Goal: Task Accomplishment & Management: Complete application form

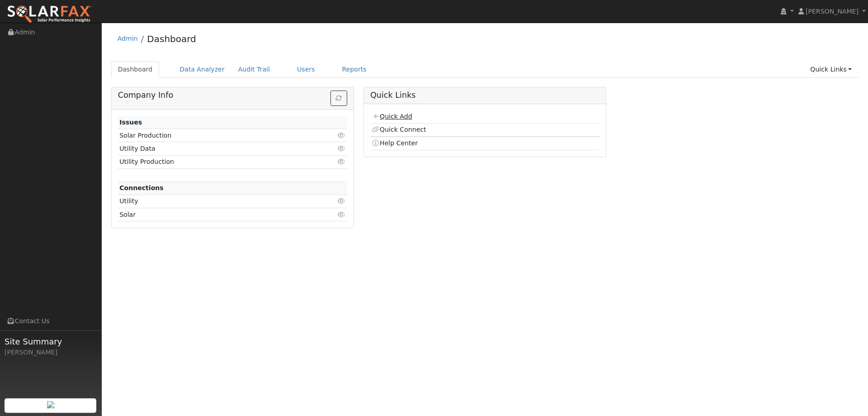
click at [401, 118] on link "Quick Add" at bounding box center [392, 116] width 40 height 7
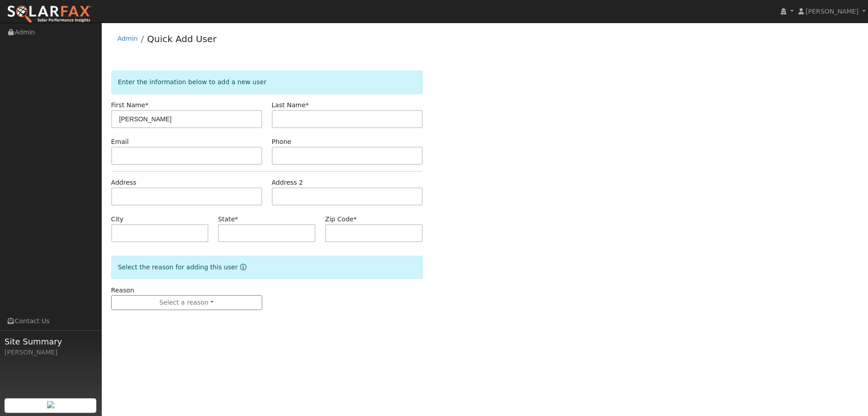
type input "[PERSON_NAME]"
type input "Ma"
paste input "lwma86@gmail.com"
type input "lwma86@gmail.com"
click at [311, 152] on input "text" at bounding box center [347, 155] width 151 height 18
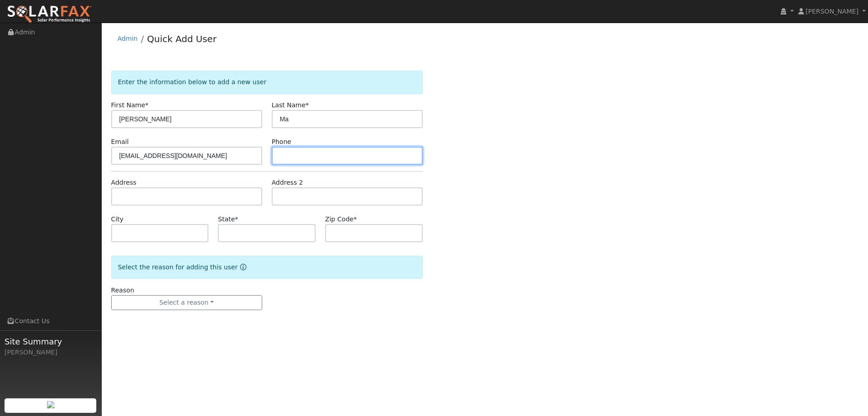
paste input "(510) 541-9967"
type input "(510) 541-9967"
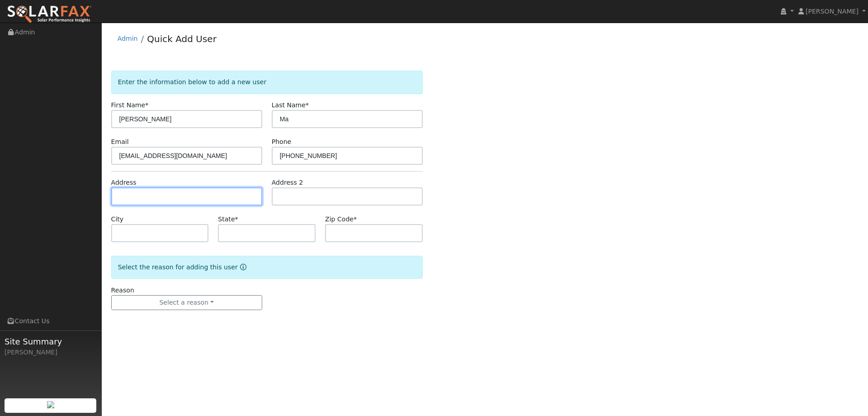
click at [239, 195] on input "text" at bounding box center [186, 196] width 151 height 18
paste input "102 Chesapeake Ct"
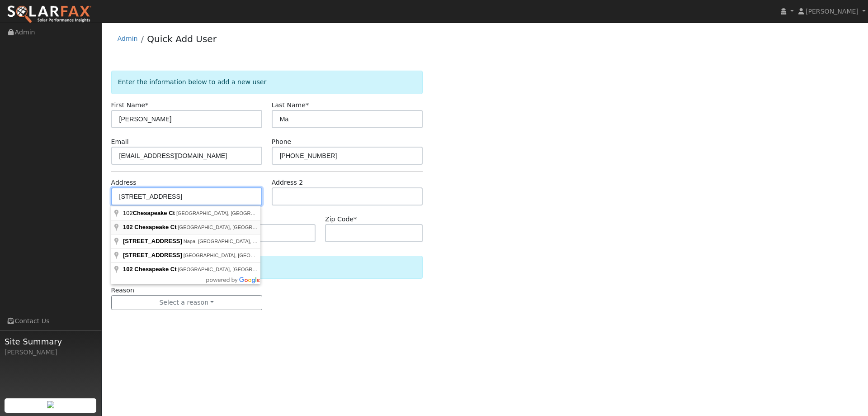
type input "102 Chesapeake Court"
type input "Lincoln"
type input "CA"
type input "95648"
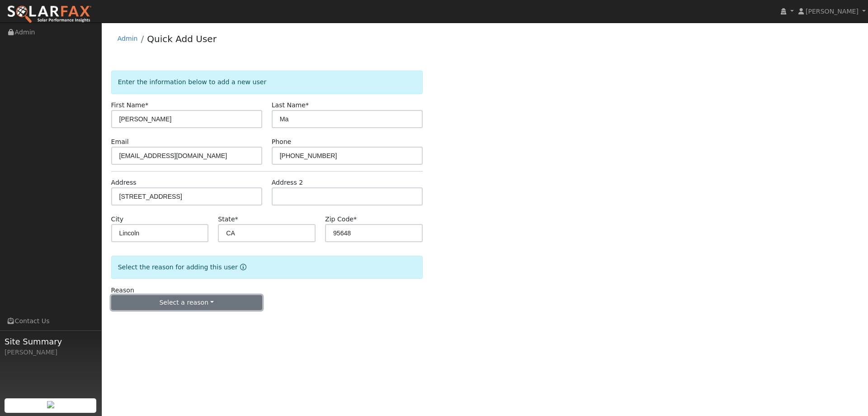
click at [206, 299] on button "Select a reason" at bounding box center [186, 302] width 151 height 15
click at [176, 321] on link "New lead" at bounding box center [162, 321] width 100 height 13
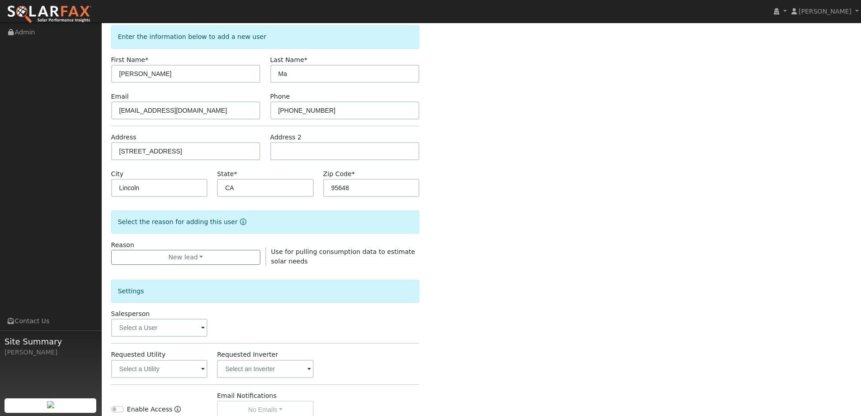
scroll to position [136, 0]
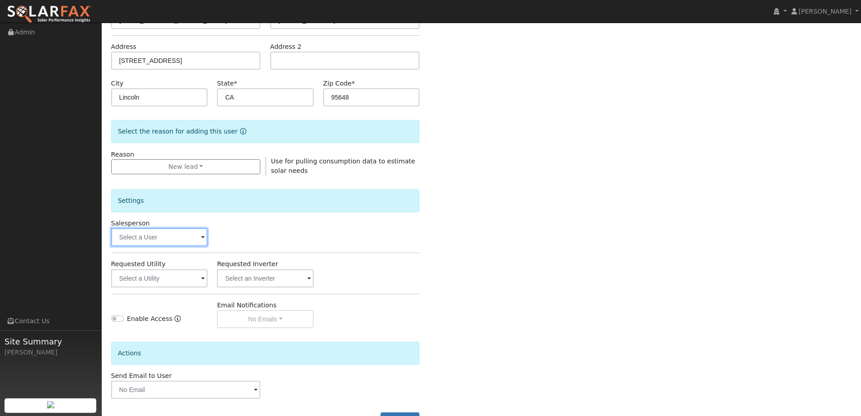
click at [185, 241] on input "text" at bounding box center [159, 237] width 97 height 18
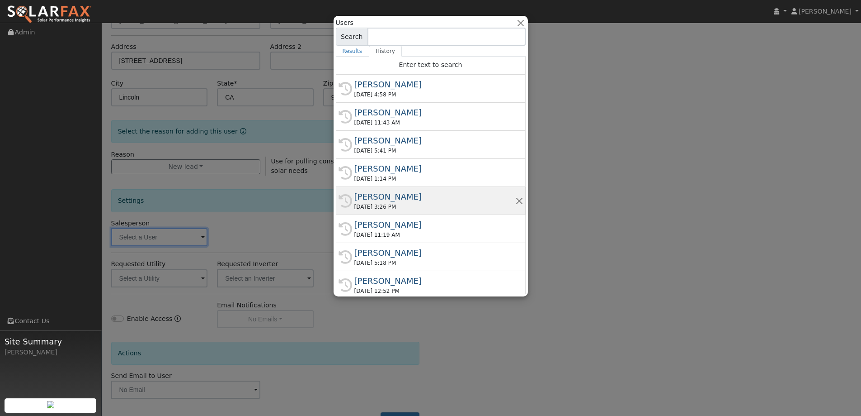
scroll to position [5, 0]
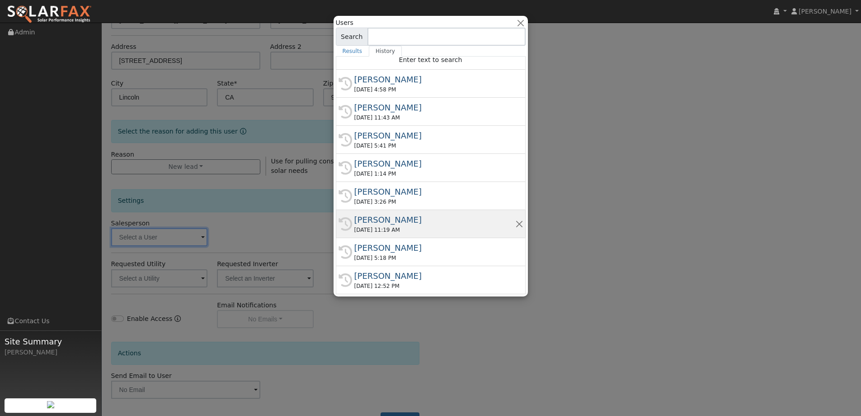
click at [418, 217] on div "Gavin Steiner" at bounding box center [434, 219] width 161 height 12
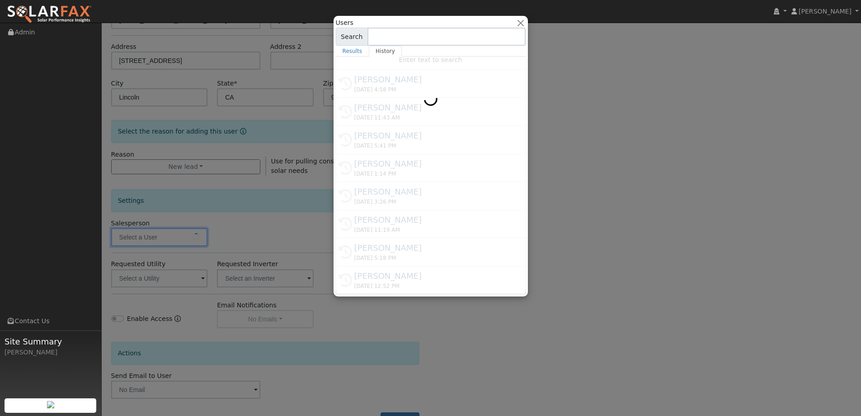
type input "Gavin Steiner"
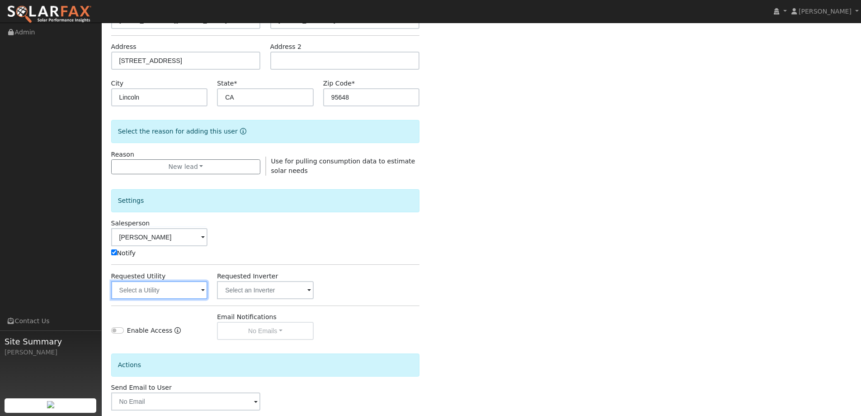
click at [165, 288] on input "text" at bounding box center [159, 290] width 97 height 18
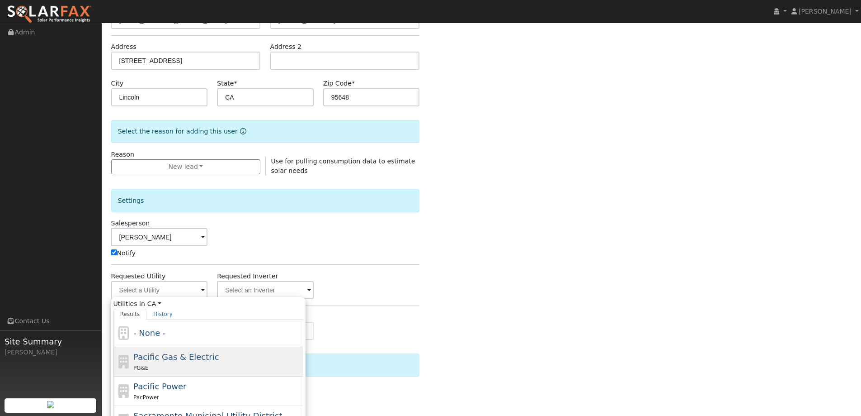
click at [189, 352] on span "Pacific Gas & Electric" at bounding box center [175, 356] width 85 height 9
type input "Pacific Gas & Electric"
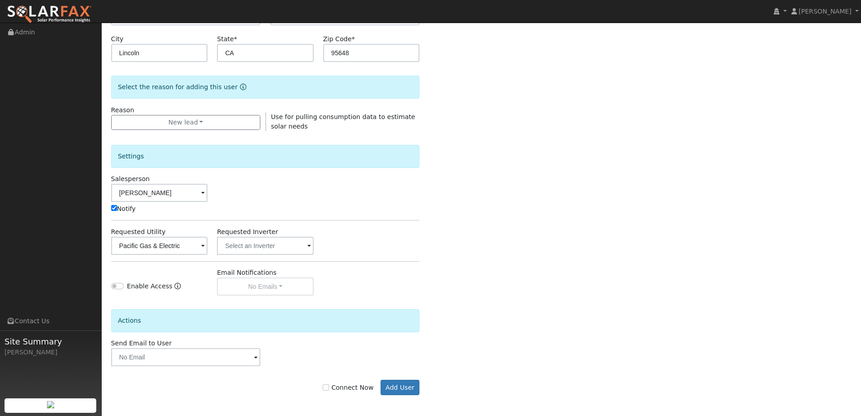
scroll to position [182, 0]
click at [336, 384] on label "Connect Now" at bounding box center [348, 385] width 51 height 9
click at [329, 384] on input "Connect Now" at bounding box center [326, 385] width 6 height 6
checkbox input "true"
click at [391, 388] on button "Add User" at bounding box center [400, 385] width 39 height 15
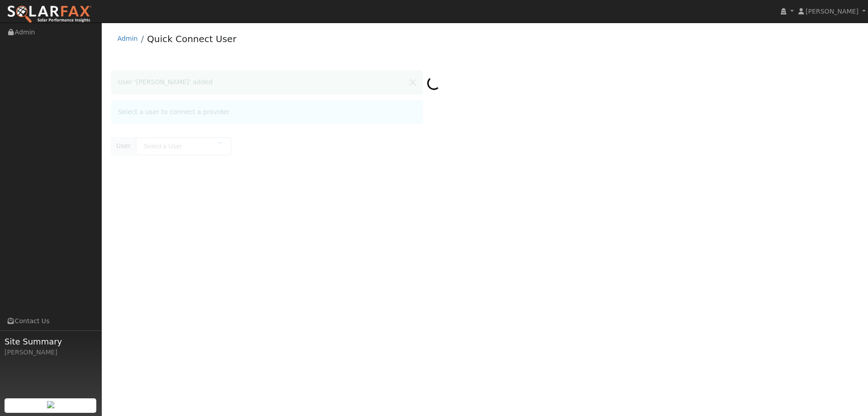
type input "[PERSON_NAME]"
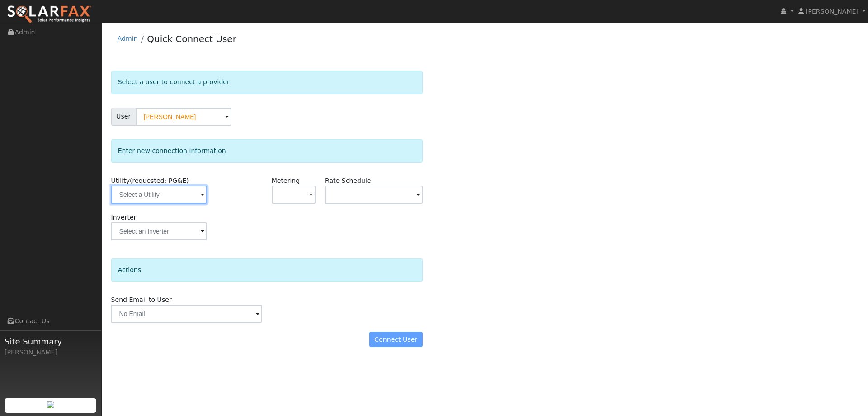
click at [180, 198] on input "text" at bounding box center [159, 194] width 96 height 18
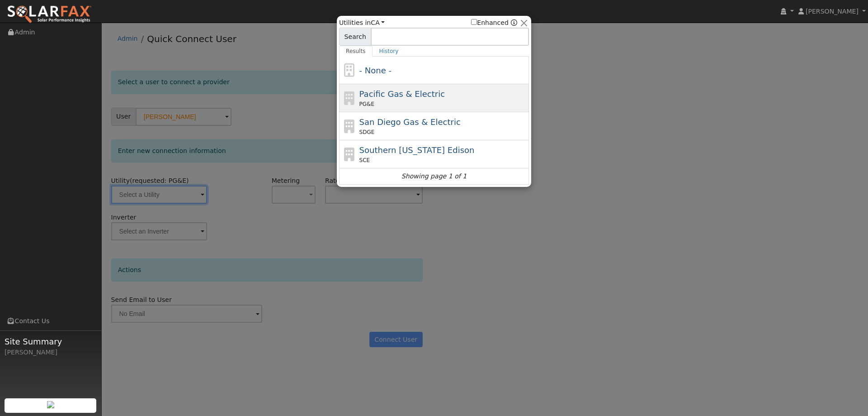
click at [396, 103] on div "PG&E" at bounding box center [443, 104] width 168 height 8
type input "PG&E"
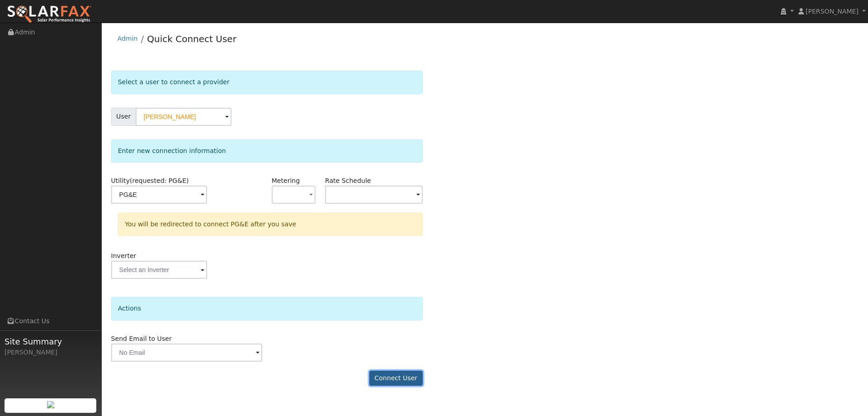
click at [399, 372] on button "Connect User" at bounding box center [395, 377] width 53 height 15
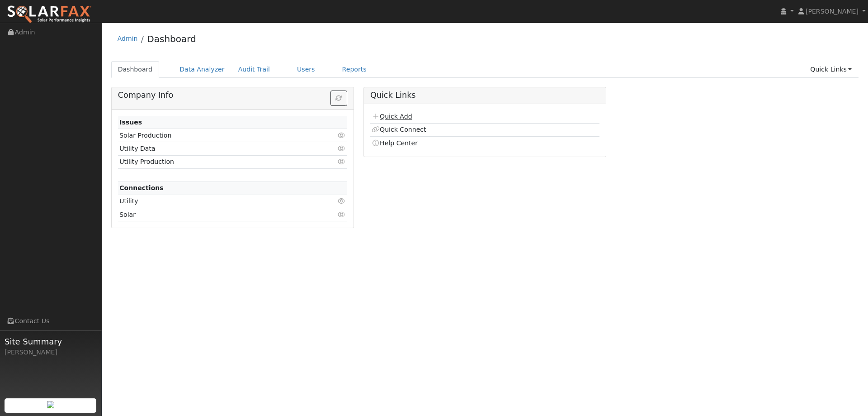
click at [386, 118] on link "Quick Add" at bounding box center [392, 116] width 40 height 7
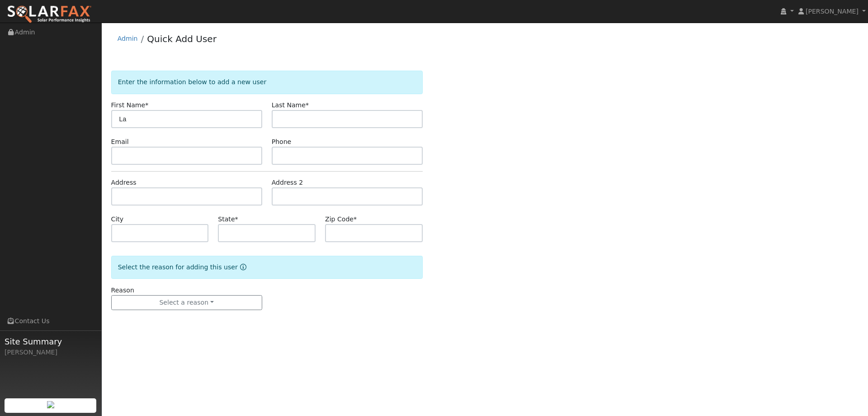
type input "L"
click at [130, 42] on link "Admin" at bounding box center [128, 38] width 20 height 7
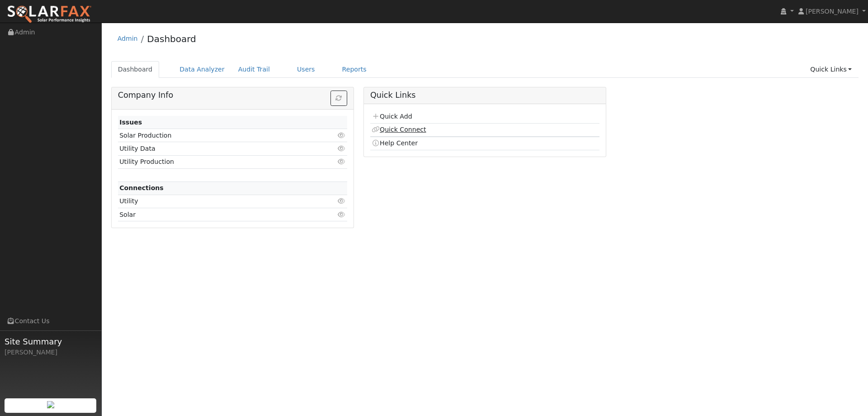
click at [408, 126] on link "Quick Connect" at bounding box center [399, 129] width 54 height 7
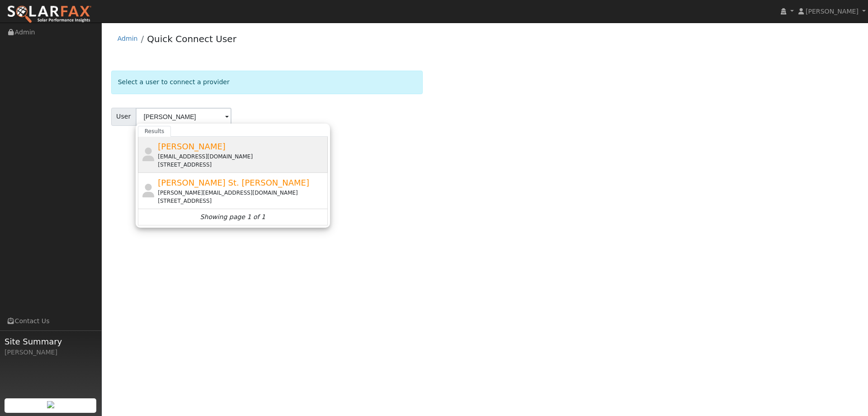
click at [288, 160] on div "lwma86@gmail.com" at bounding box center [242, 156] width 168 height 8
type input "Lawrence Ma"
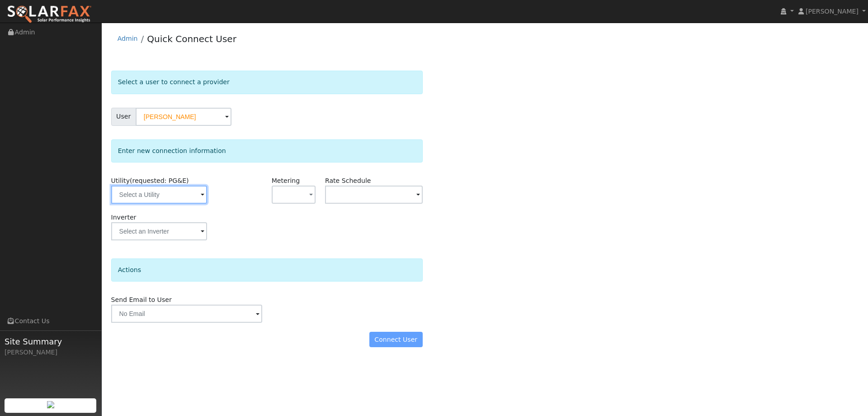
click at [198, 196] on input "text" at bounding box center [159, 194] width 96 height 18
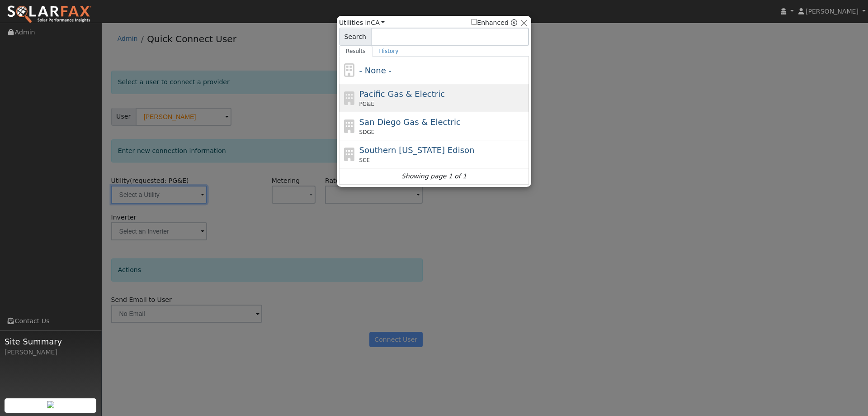
click at [379, 106] on div "PG&E" at bounding box center [443, 104] width 168 height 8
type input "PG&E"
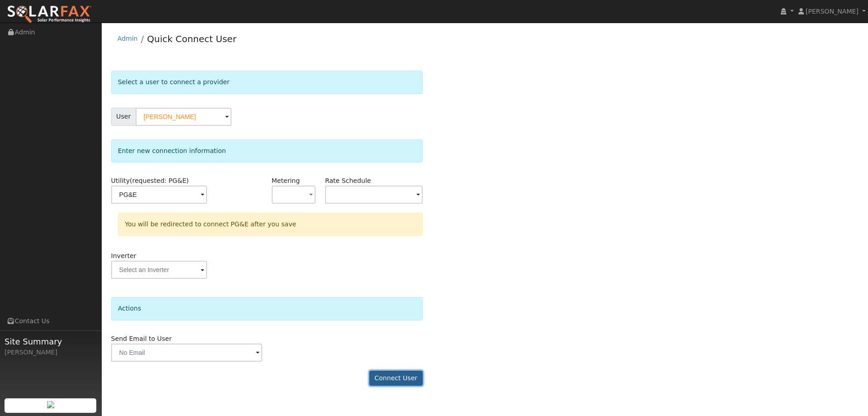
click at [415, 371] on button "Connect User" at bounding box center [395, 377] width 53 height 15
